Goal: Find specific page/section

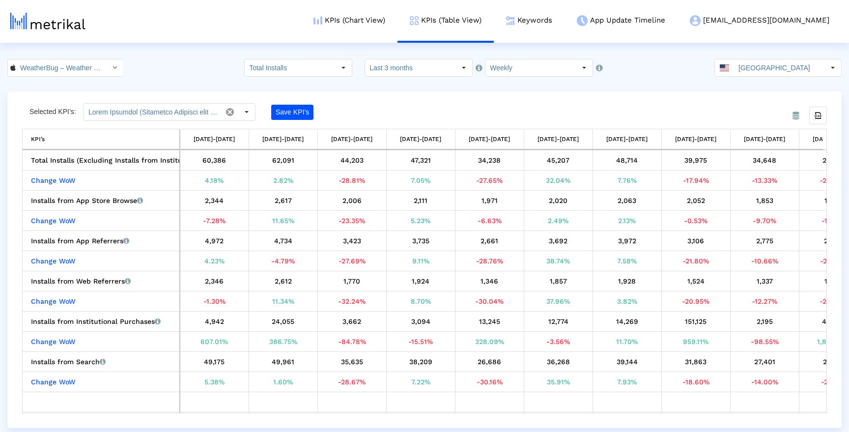
scroll to position [0, 251]
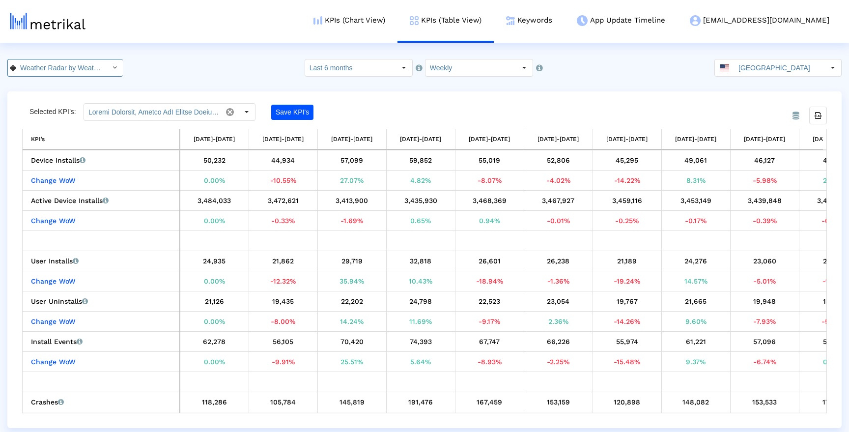
click at [112, 67] on icon "Select" at bounding box center [114, 67] width 4 height 7
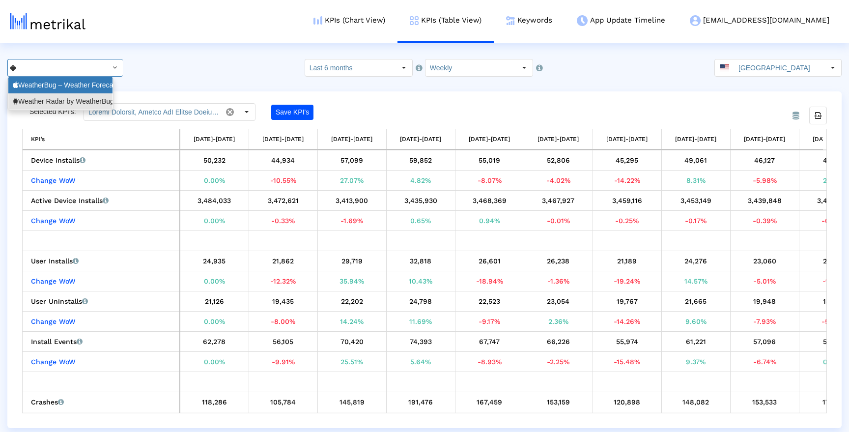
click at [84, 84] on div "WeatherBug – Weather Forecast <281940292>" at bounding box center [60, 85] width 95 height 9
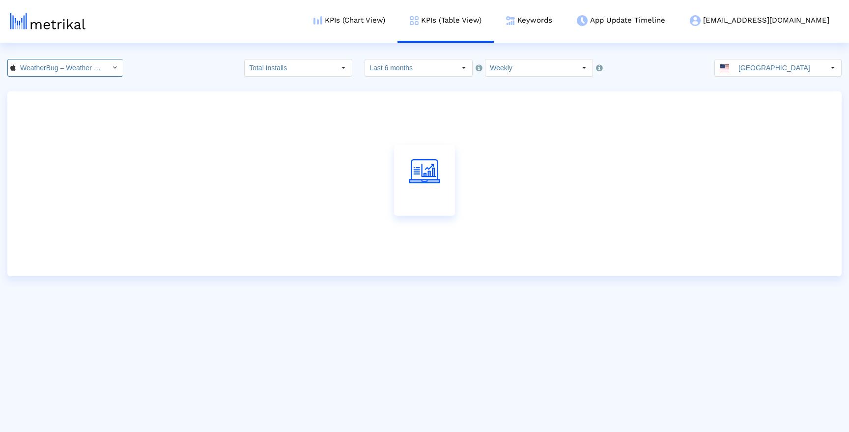
scroll to position [0, 74]
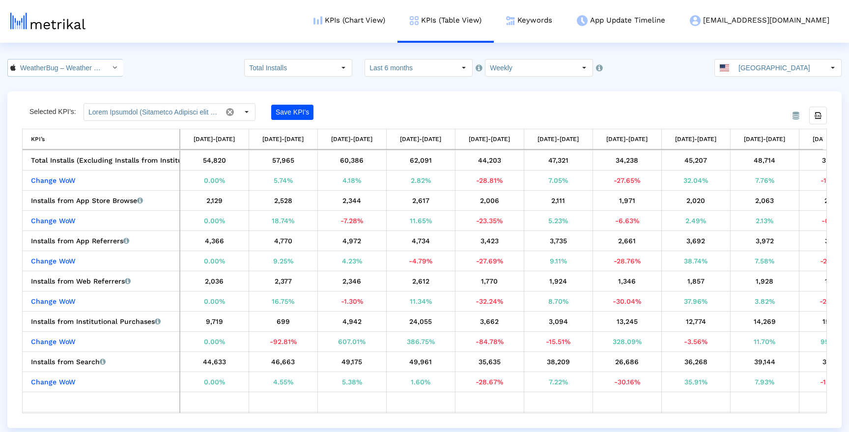
click at [94, 71] on input "WeatherBug – Weather Forecast < 281940292 >" at bounding box center [60, 67] width 88 height 17
click at [82, 100] on div "Weather Radar by WeatherBug <[DOMAIN_NAME]>" at bounding box center [60, 101] width 95 height 9
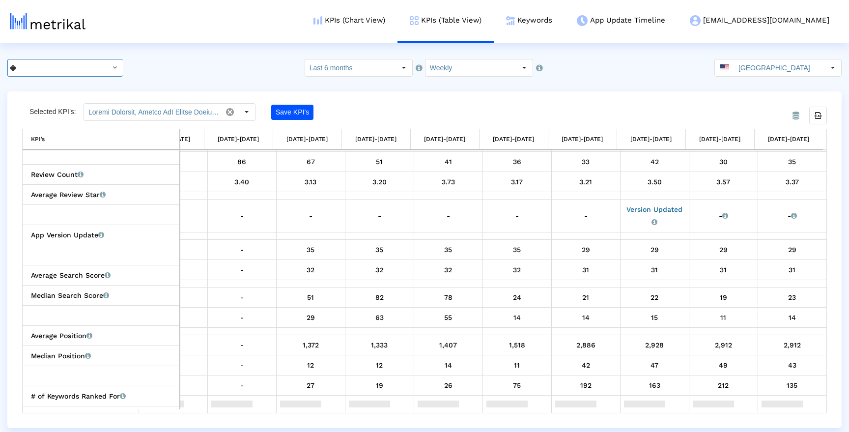
scroll to position [0, 0]
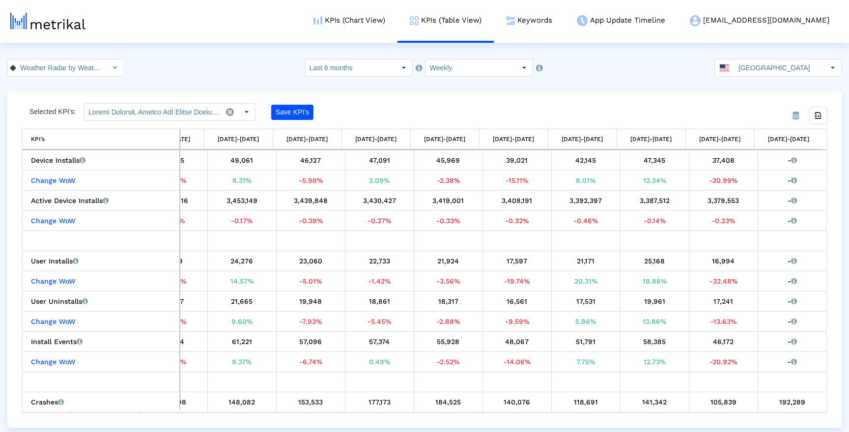
click at [399, 104] on div "Save KPI’s" at bounding box center [344, 112] width 147 height 18
